Goal: Task Accomplishment & Management: Manage account settings

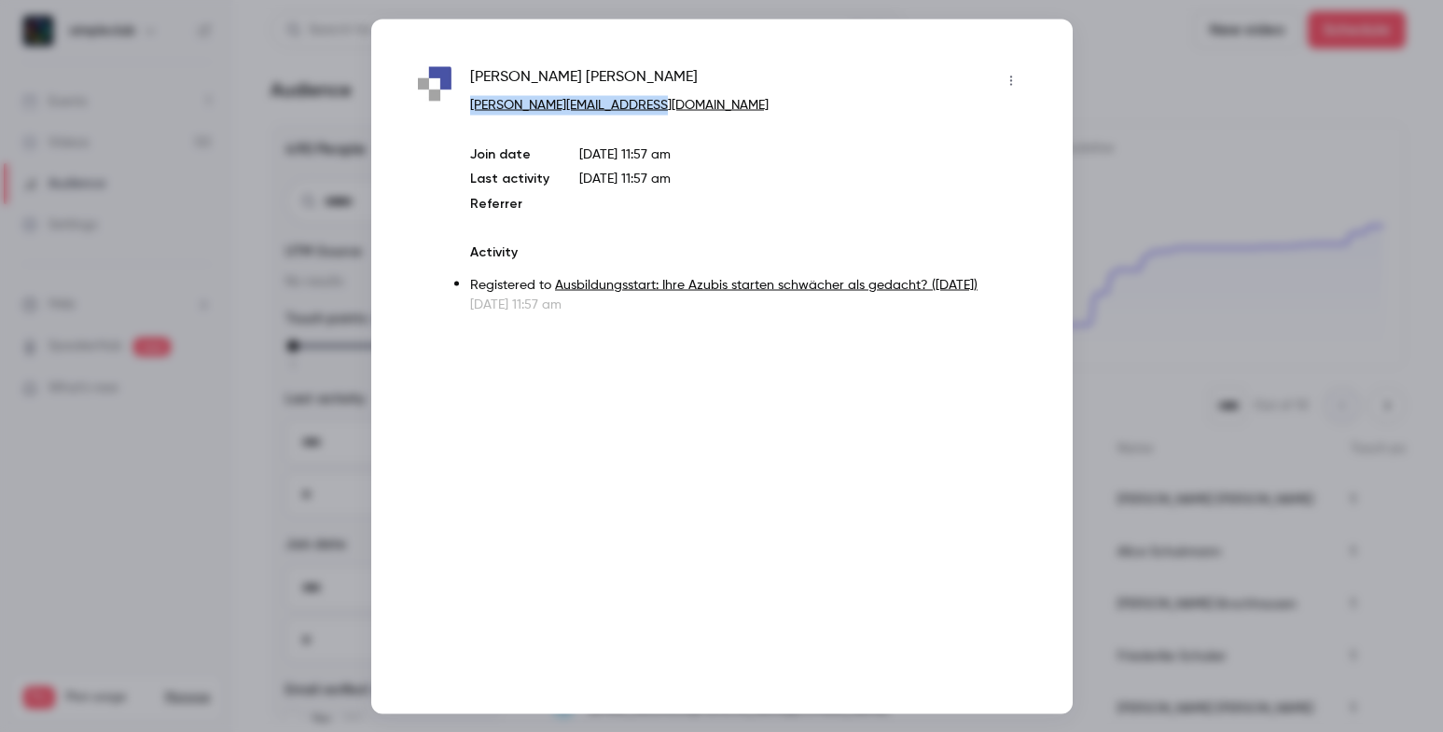
scroll to position [40, 0]
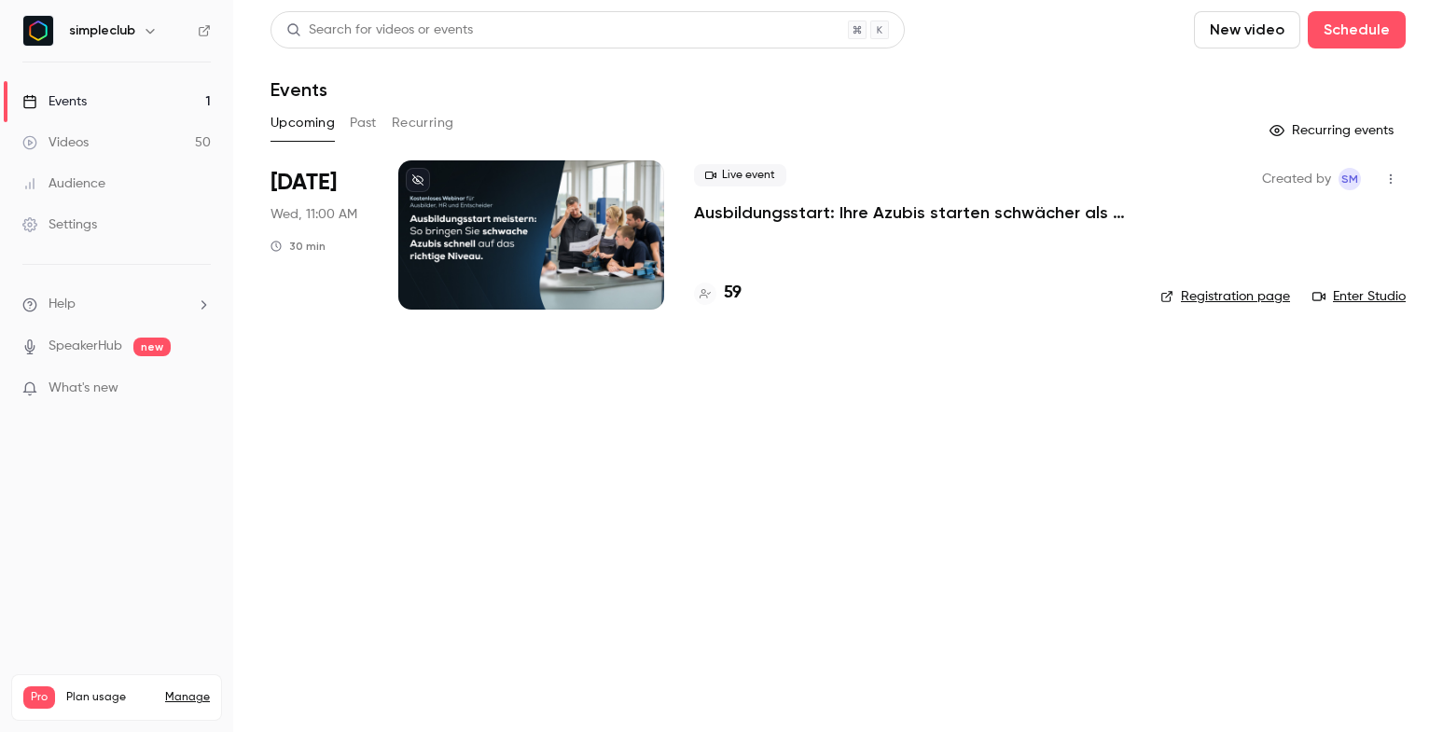
click at [759, 207] on p "Ausbildungsstart: Ihre Azubis starten schwächer als gedacht? ([DATE])" at bounding box center [912, 213] width 437 height 22
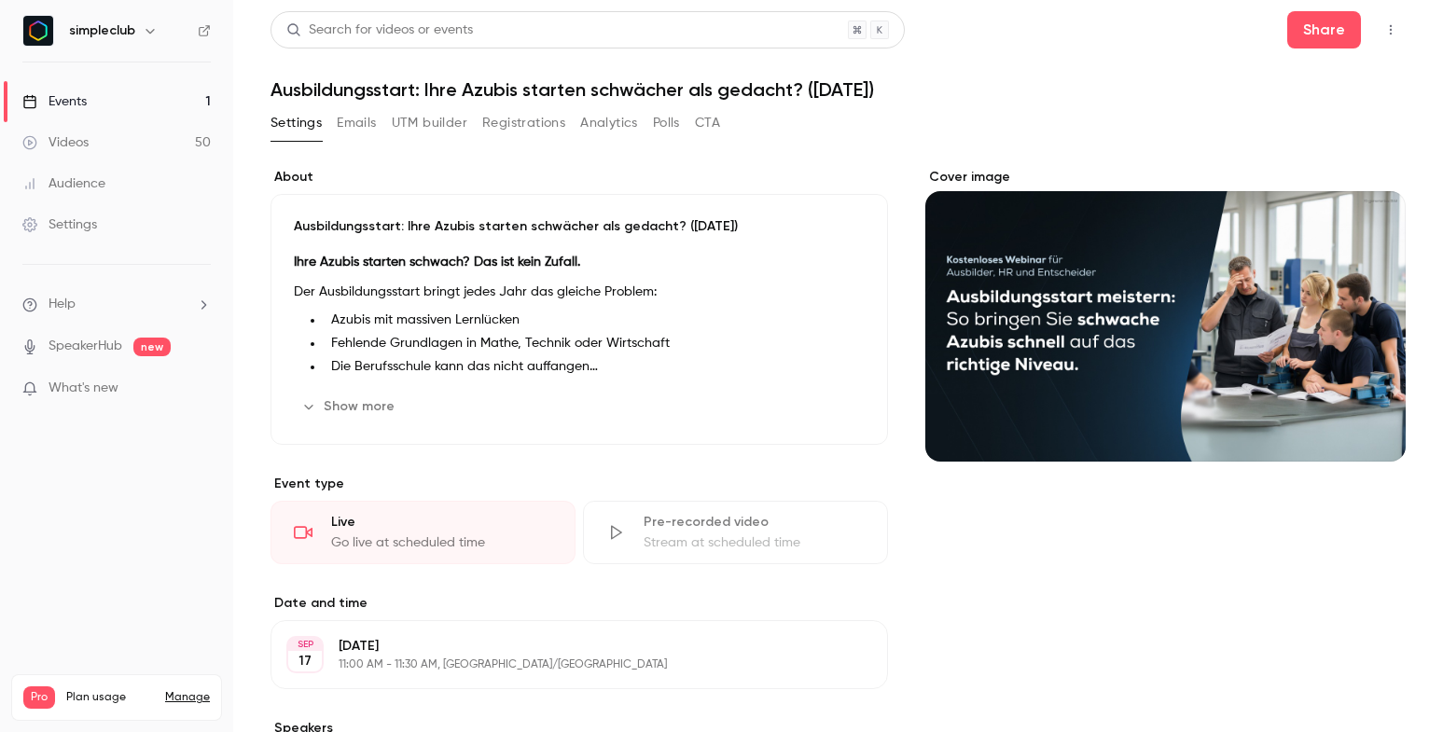
click at [353, 121] on button "Emails" at bounding box center [356, 123] width 39 height 30
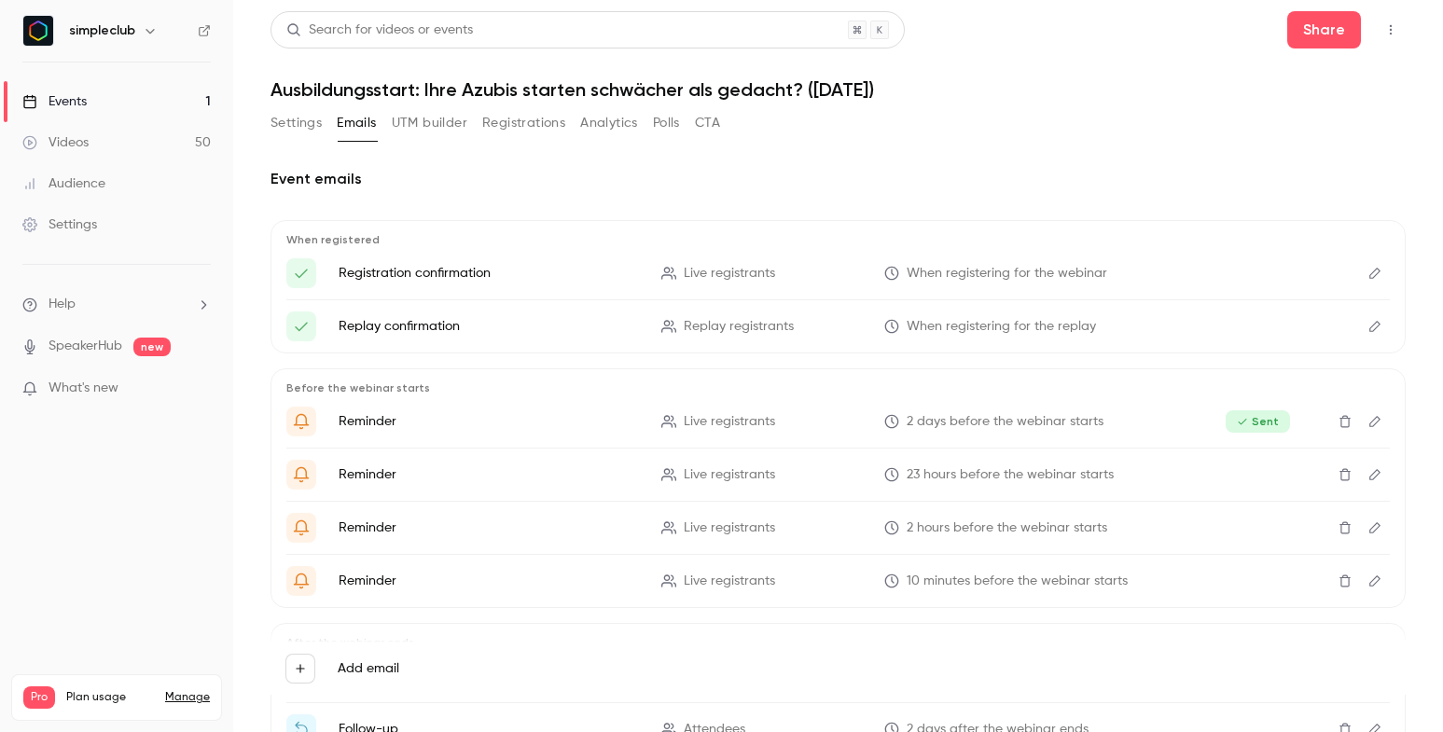
click at [435, 131] on button "UTM builder" at bounding box center [430, 123] width 76 height 30
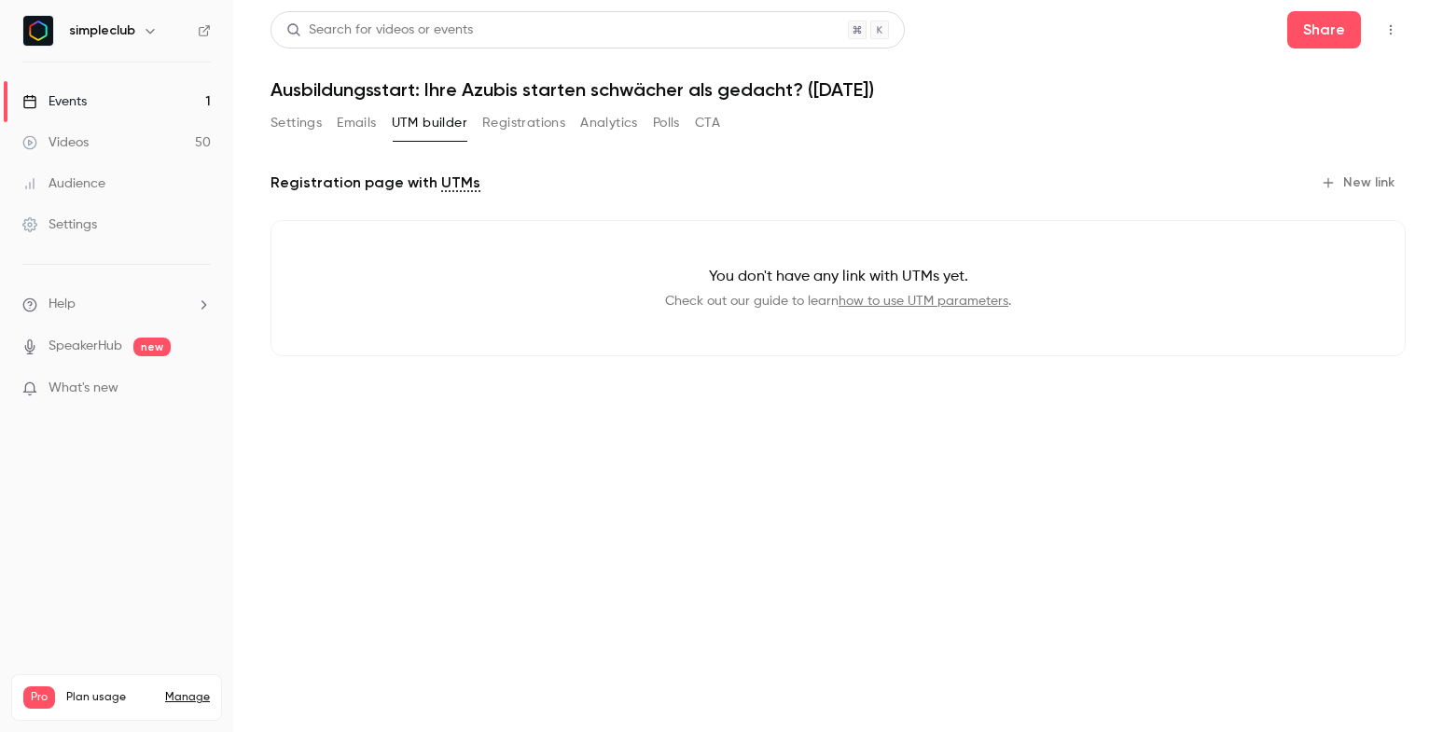
click at [549, 136] on button "Registrations" at bounding box center [523, 123] width 83 height 30
